Goal: Find contact information: Find contact information

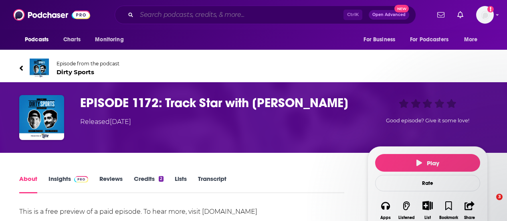
click at [192, 18] on input "Search podcasts, credits, & more..." at bounding box center [240, 14] width 207 height 13
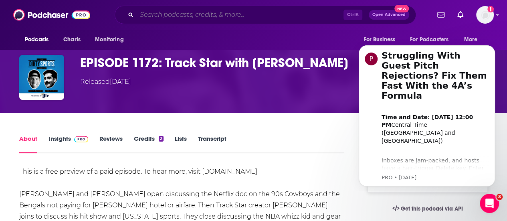
scroll to position [40, 0]
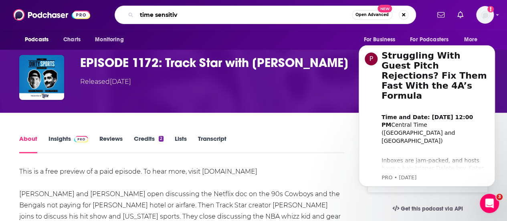
type input "time sensitive"
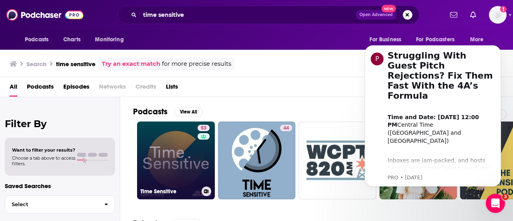
click at [183, 158] on link "53 Time Sensitive" at bounding box center [176, 160] width 78 height 78
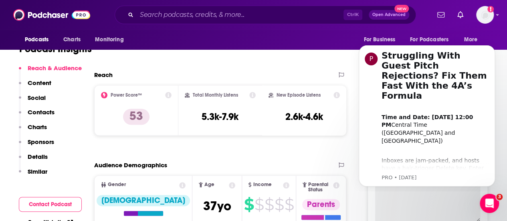
scroll to position [120, 0]
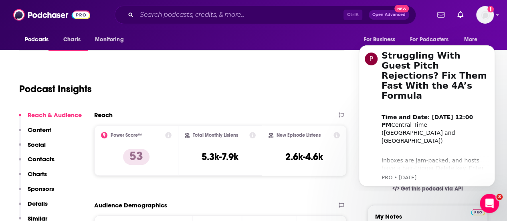
click at [45, 158] on p "Contacts" at bounding box center [41, 159] width 27 height 8
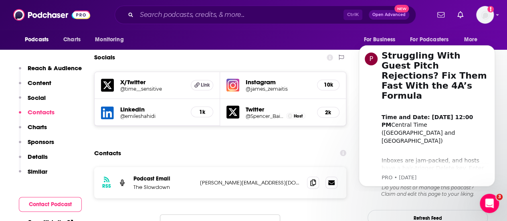
scroll to position [669, 0]
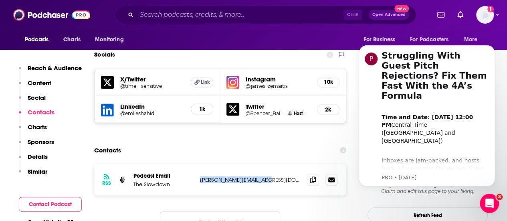
drag, startPoint x: 274, startPoint y: 146, endPoint x: 195, endPoint y: 154, distance: 78.9
click at [195, 164] on div "RSS Podcast Email The Slowdown [PERSON_NAME][EMAIL_ADDRESS][DOMAIN_NAME] [PERSO…" at bounding box center [220, 179] width 252 height 31
copy div "[PERSON_NAME][EMAIL_ADDRESS][DOMAIN_NAME]"
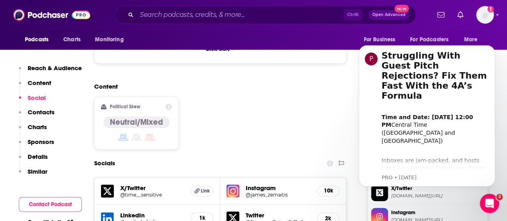
scroll to position [681, 0]
